Goal: Find specific page/section

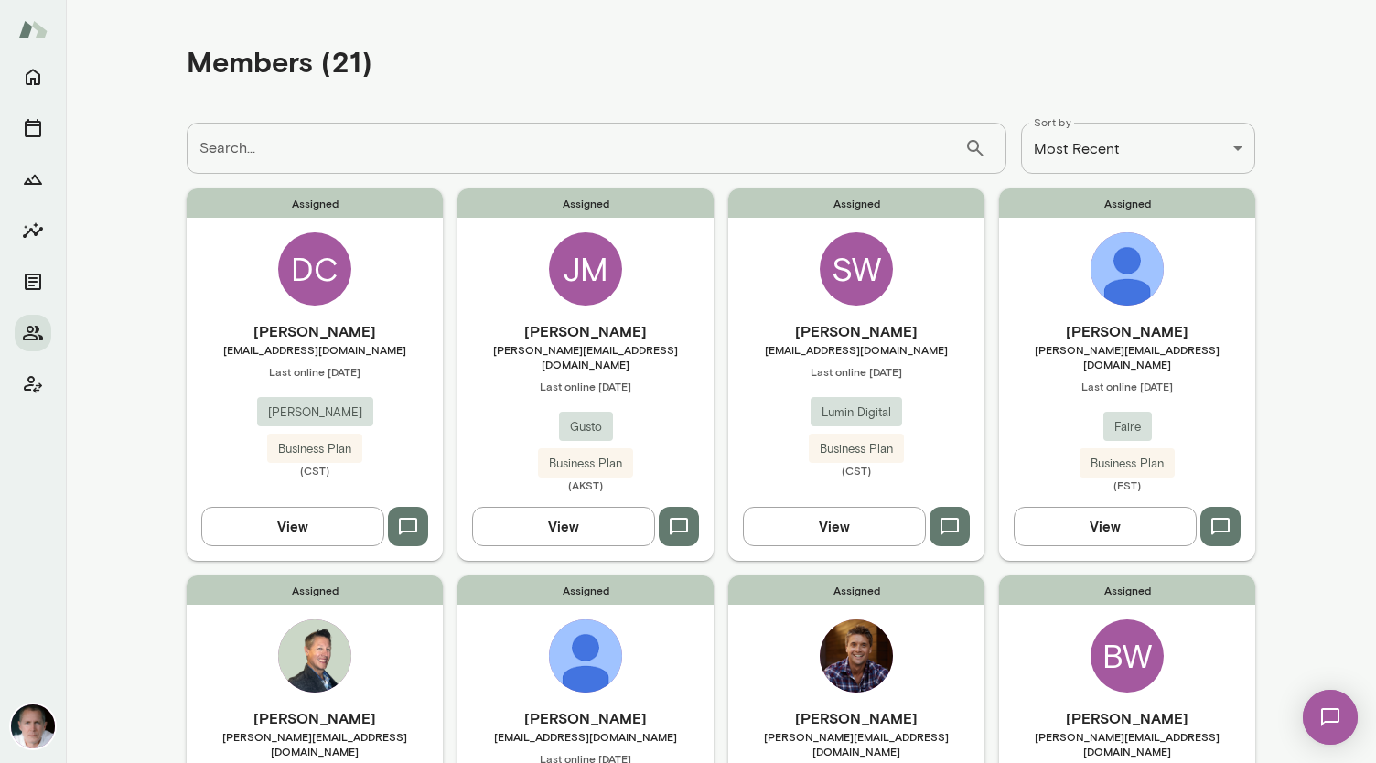
click at [585, 76] on div "Members (21)" at bounding box center [721, 61] width 1068 height 93
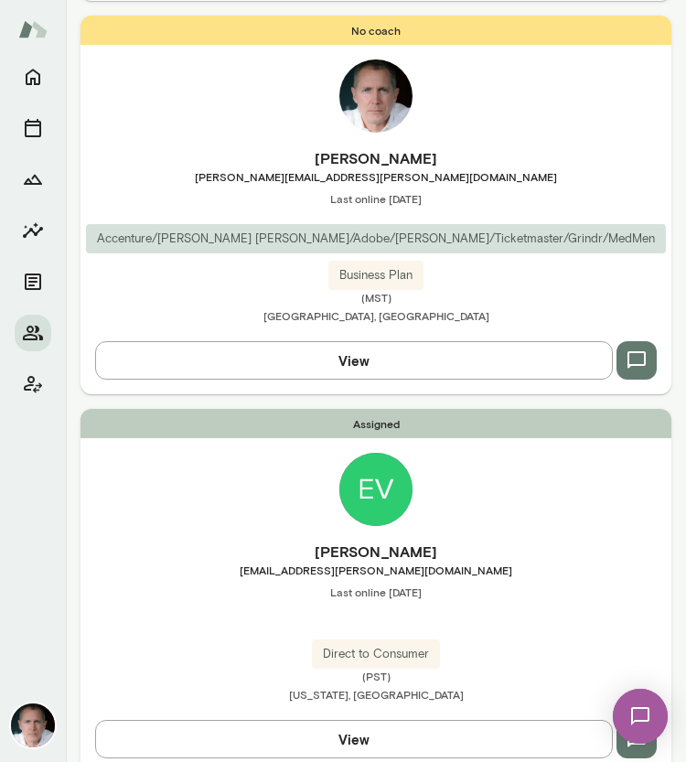
scroll to position [6588, 0]
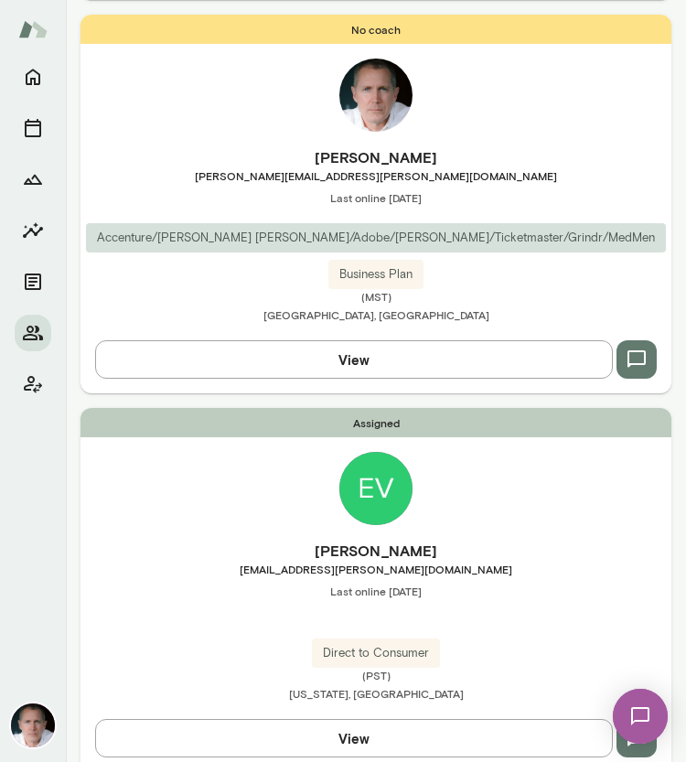
click at [366, 475] on img at bounding box center [375, 488] width 73 height 73
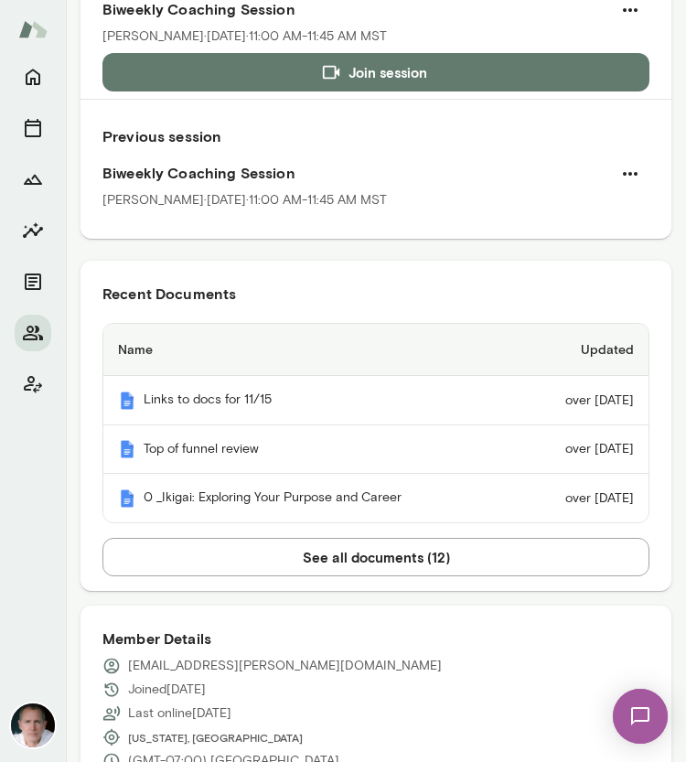
scroll to position [247, 0]
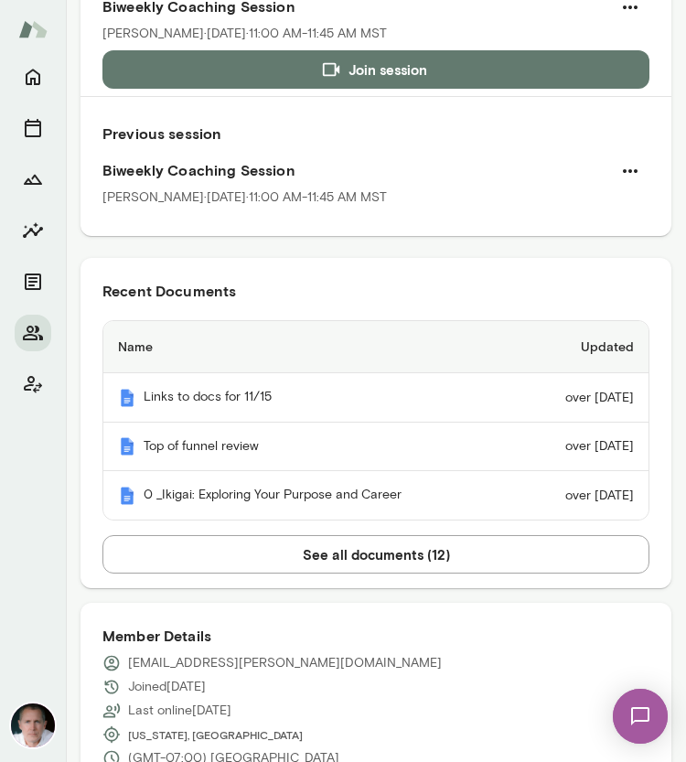
click at [412, 553] on button "See all documents ( 12 )" at bounding box center [375, 554] width 547 height 38
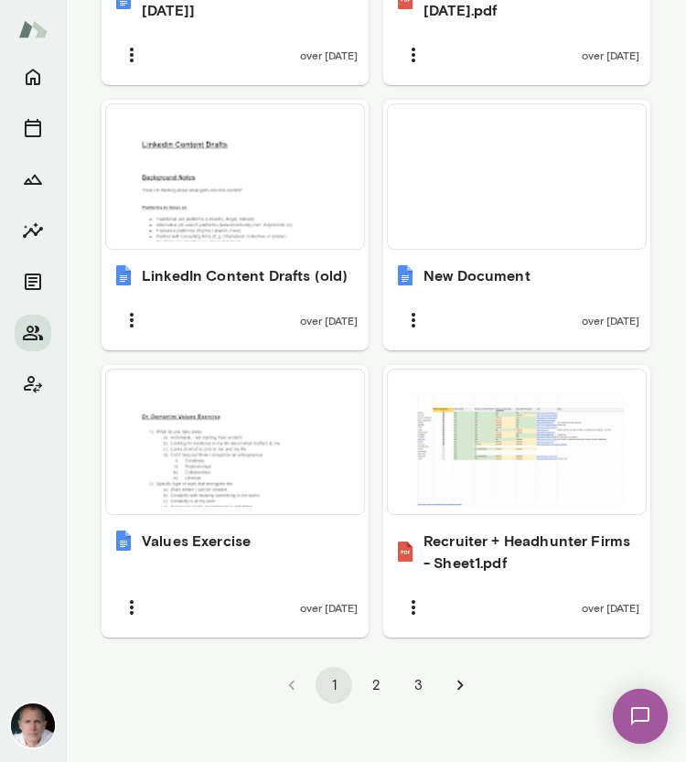
scroll to position [2089, 0]
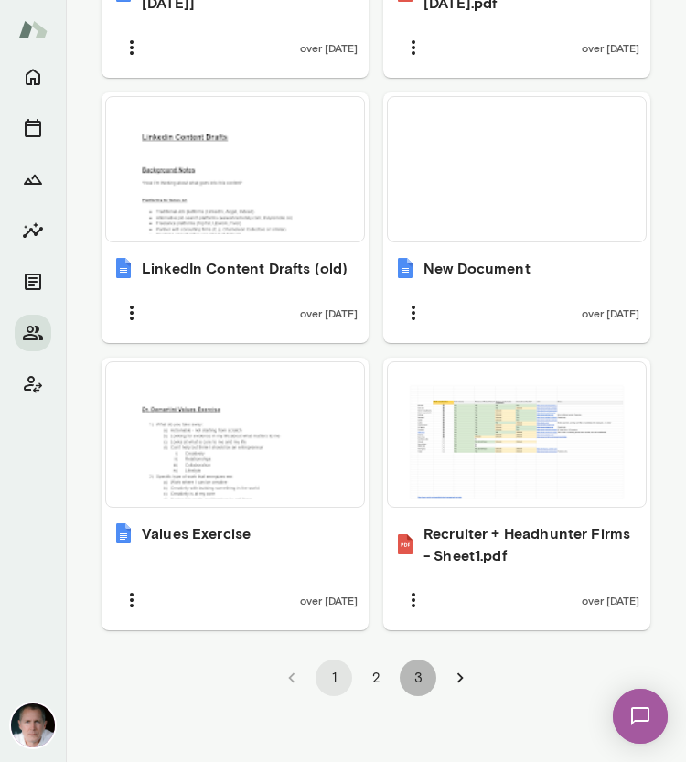
click at [415, 674] on button "3" at bounding box center [418, 678] width 37 height 37
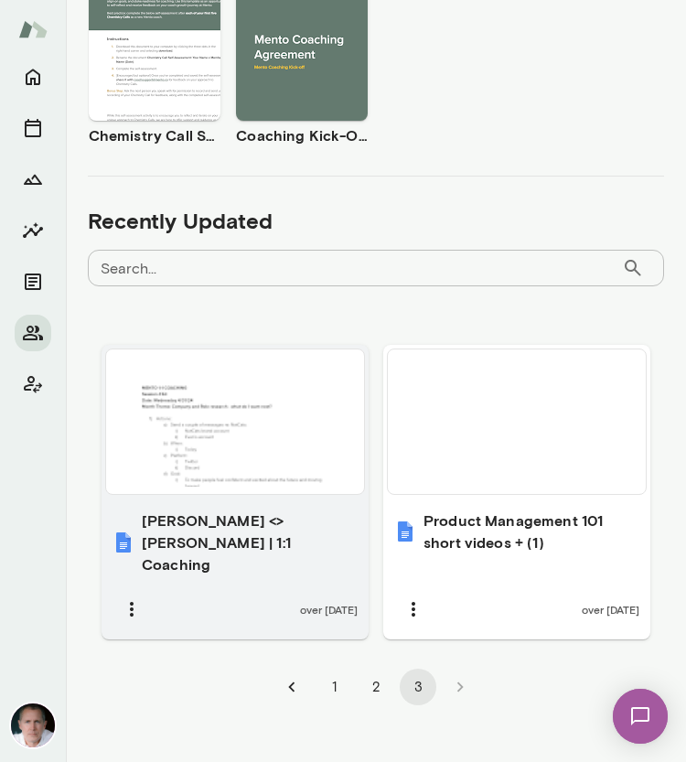
click at [256, 429] on div at bounding box center [234, 422] width 243 height 130
